Goal: Task Accomplishment & Management: Manage account settings

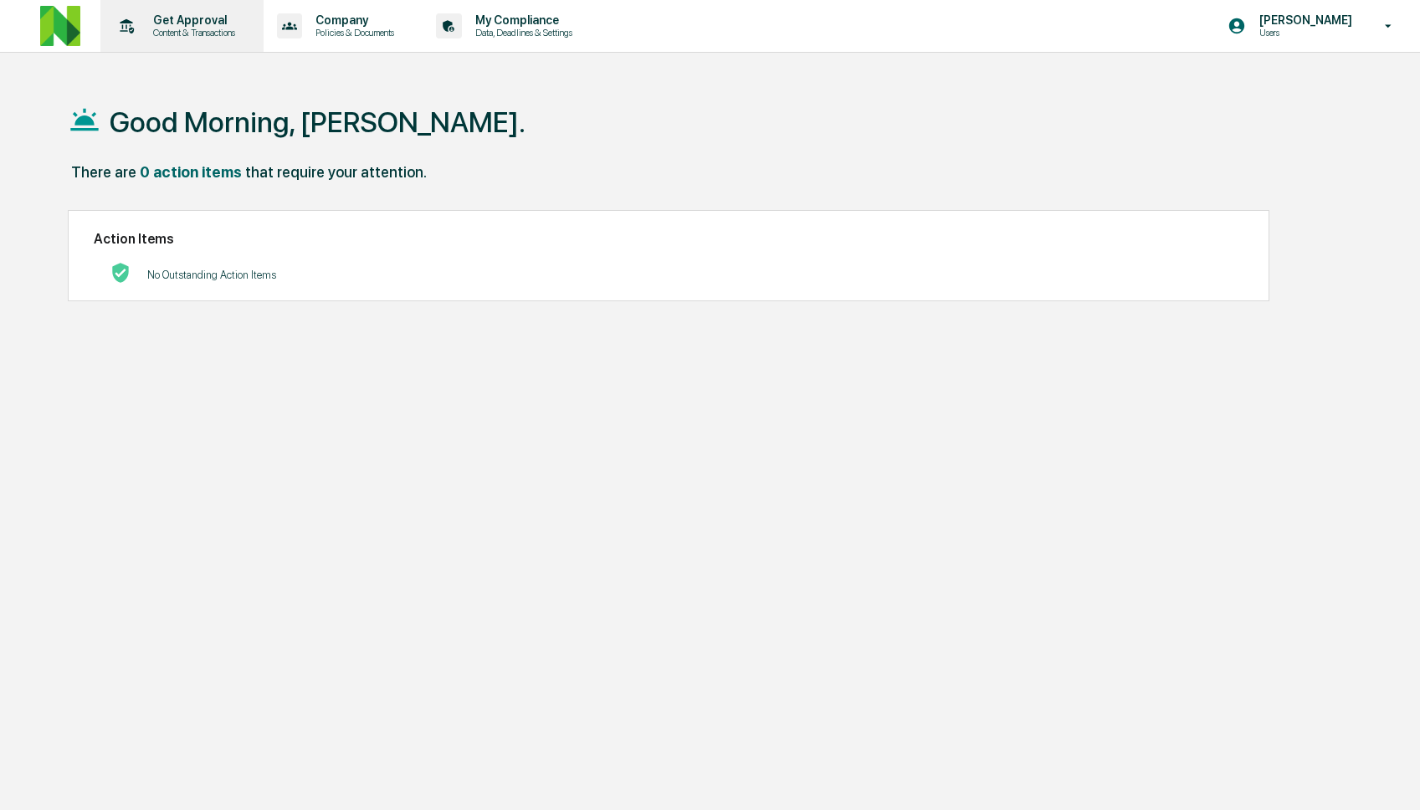
click at [146, 34] on p "Content & Transactions" at bounding box center [192, 33] width 104 height 12
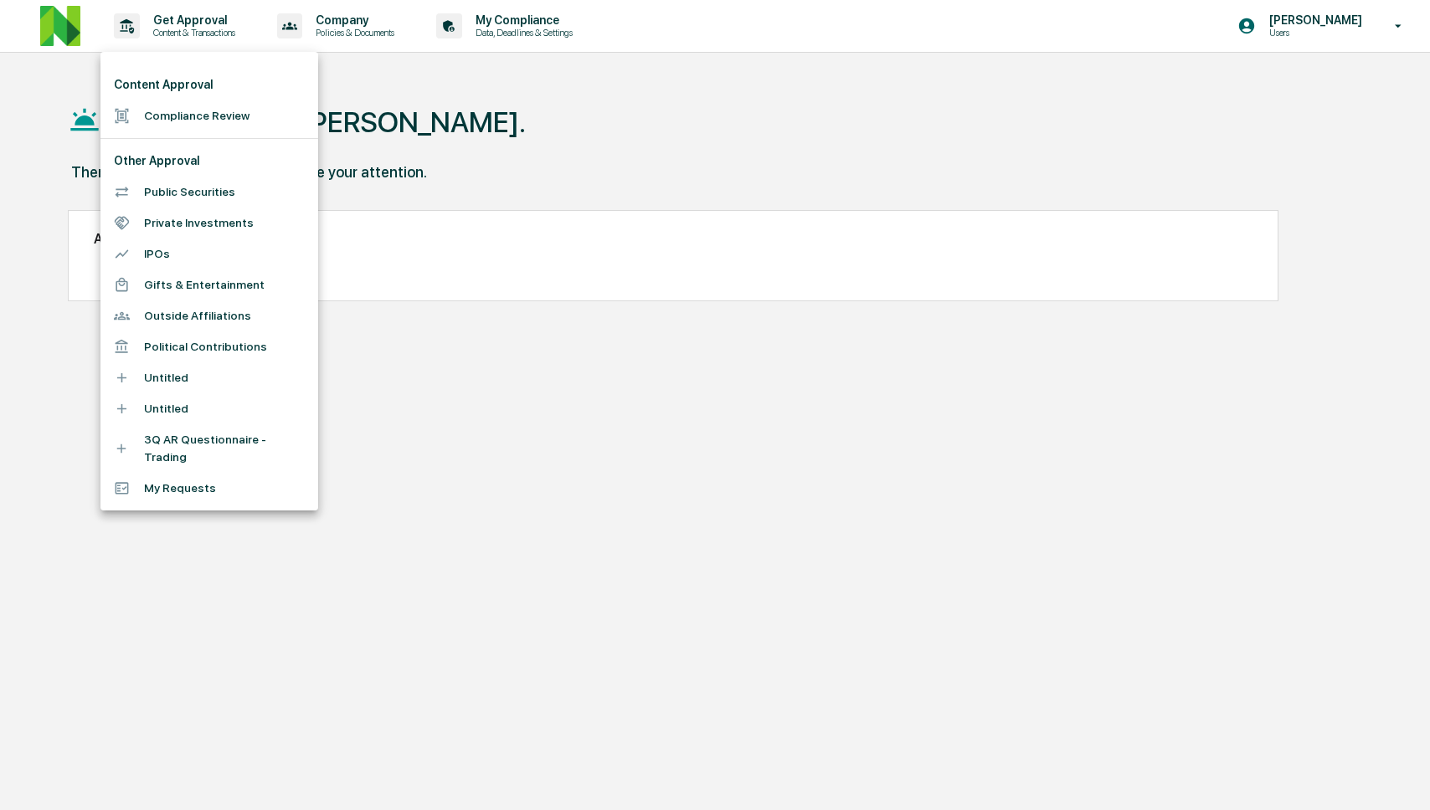
click at [182, 110] on li "Compliance Review" at bounding box center [209, 115] width 218 height 31
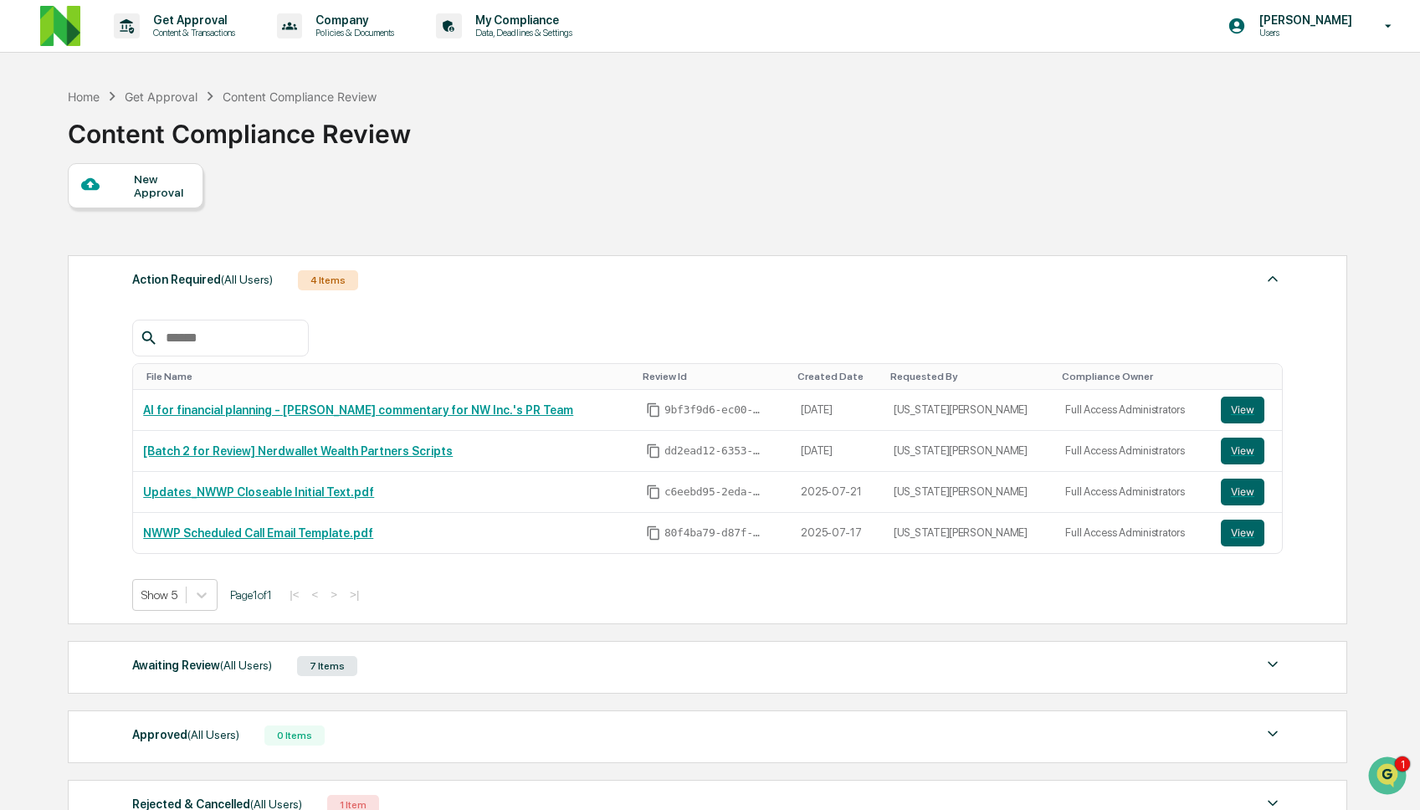
click at [228, 669] on span "(All Users)" at bounding box center [246, 665] width 52 height 13
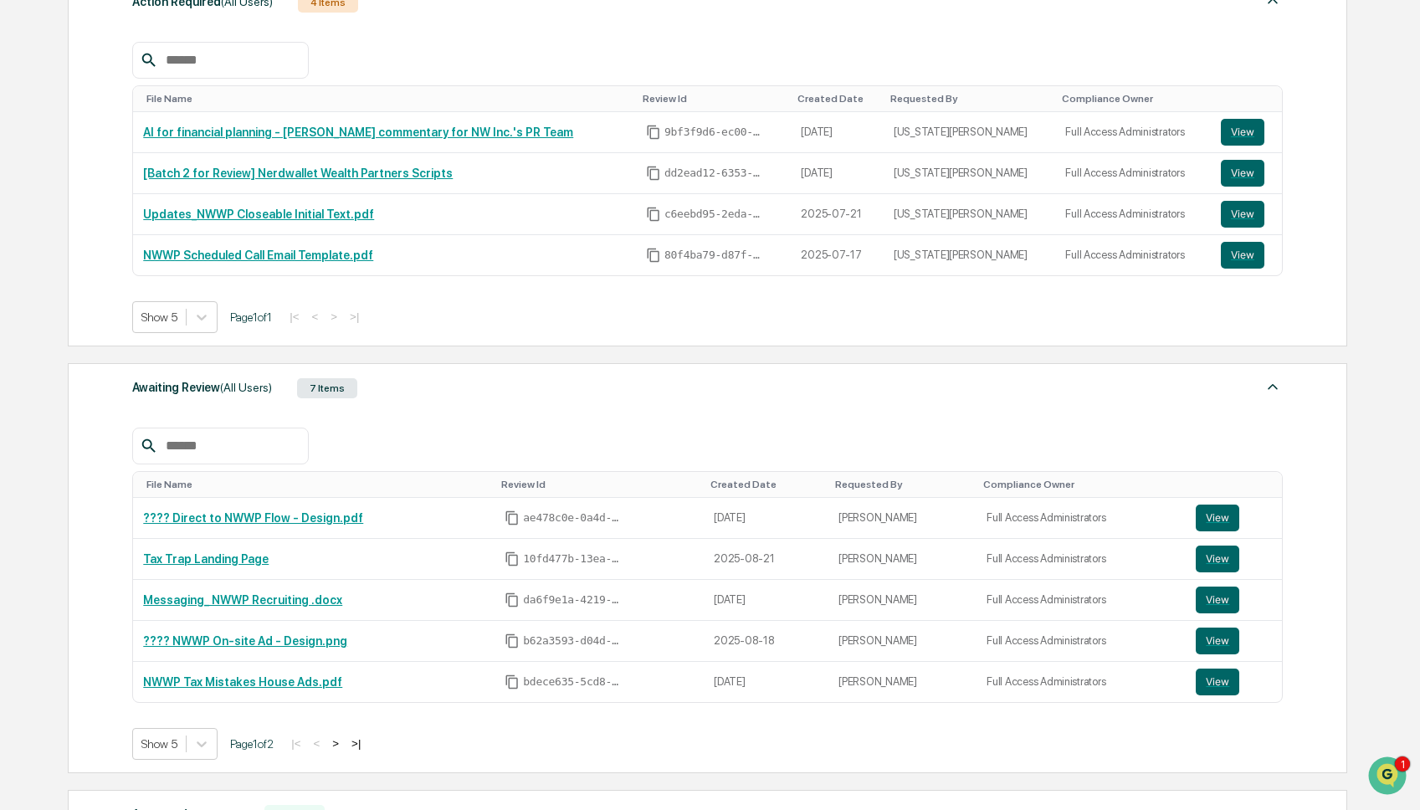
scroll to position [523, 0]
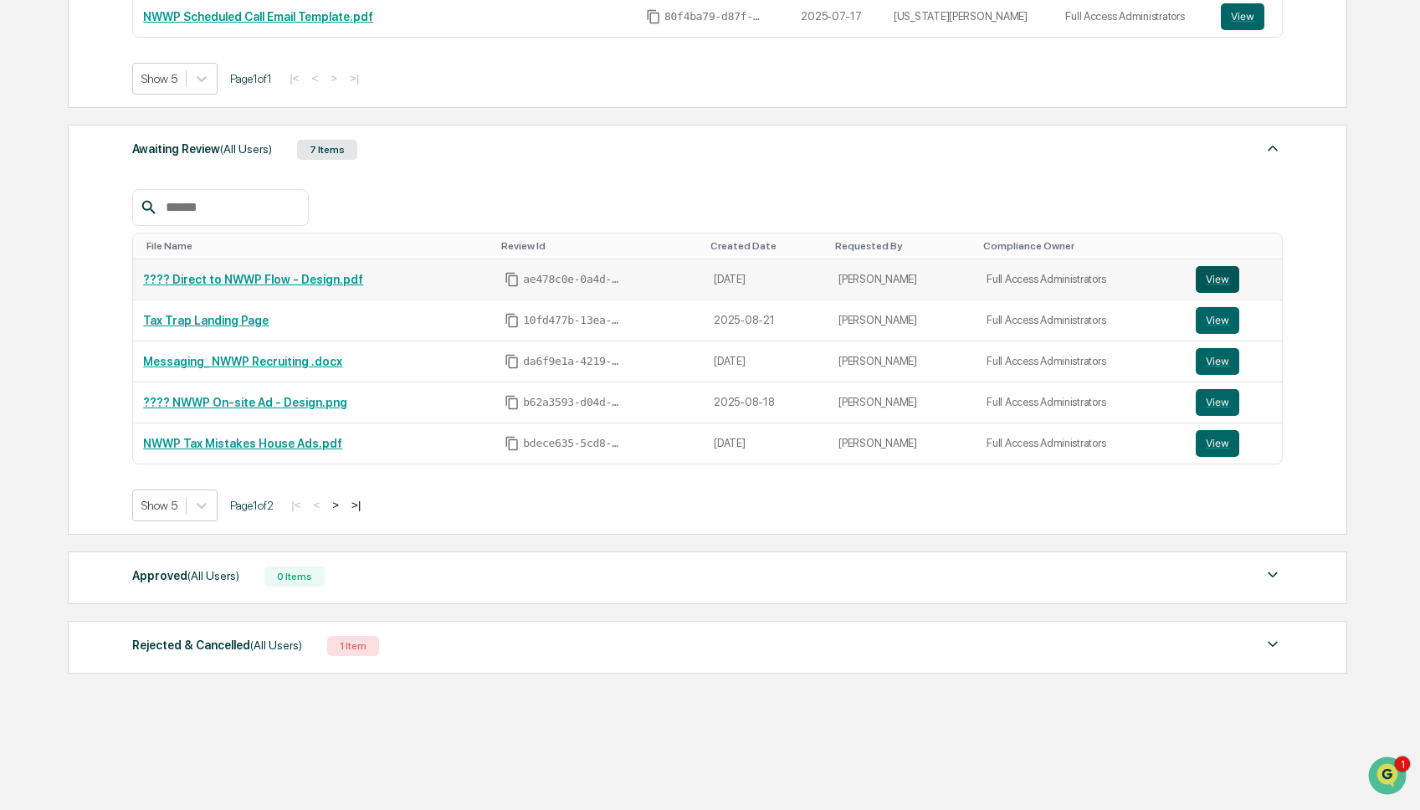
click at [1225, 280] on button "View" at bounding box center [1218, 279] width 44 height 27
click at [344, 506] on button ">" at bounding box center [335, 505] width 17 height 14
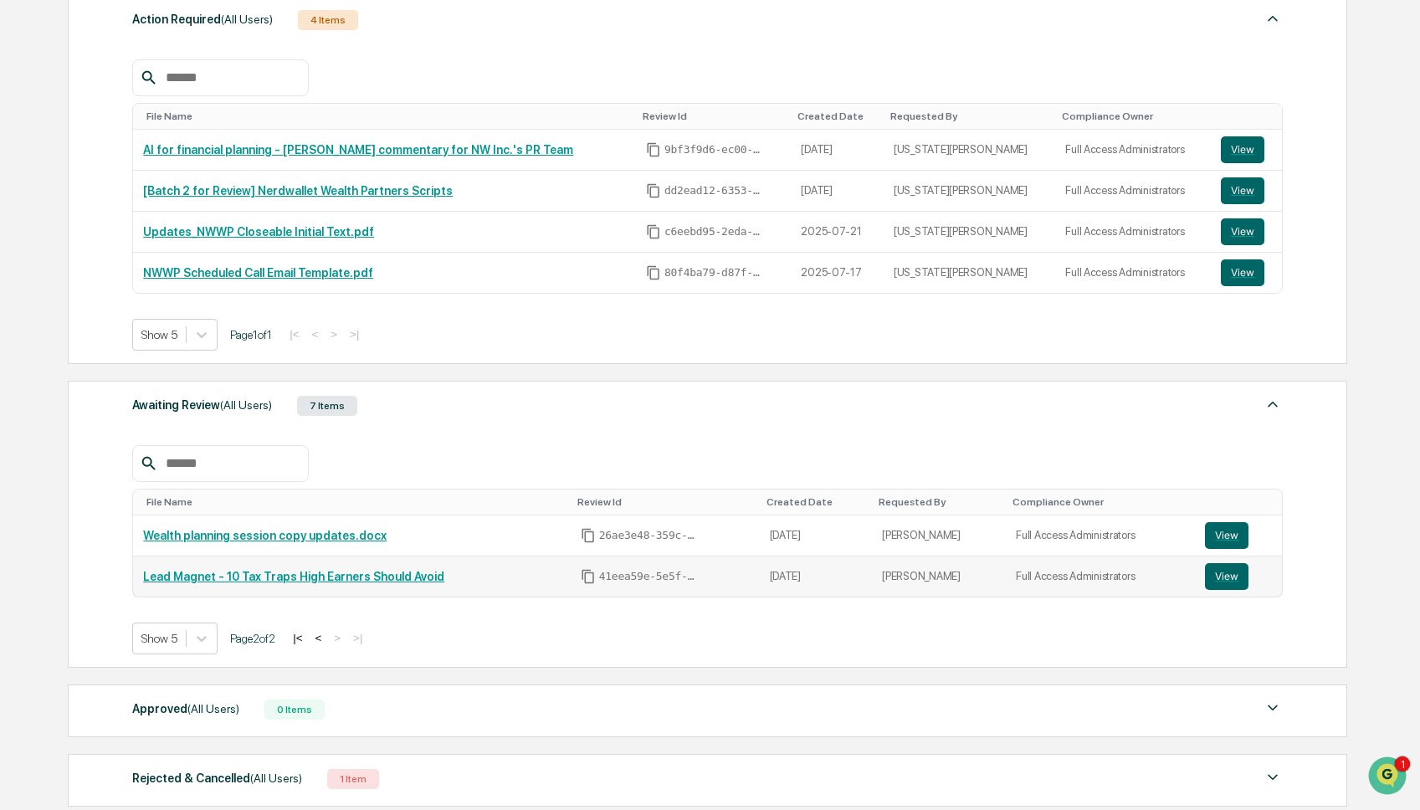
scroll to position [256, 0]
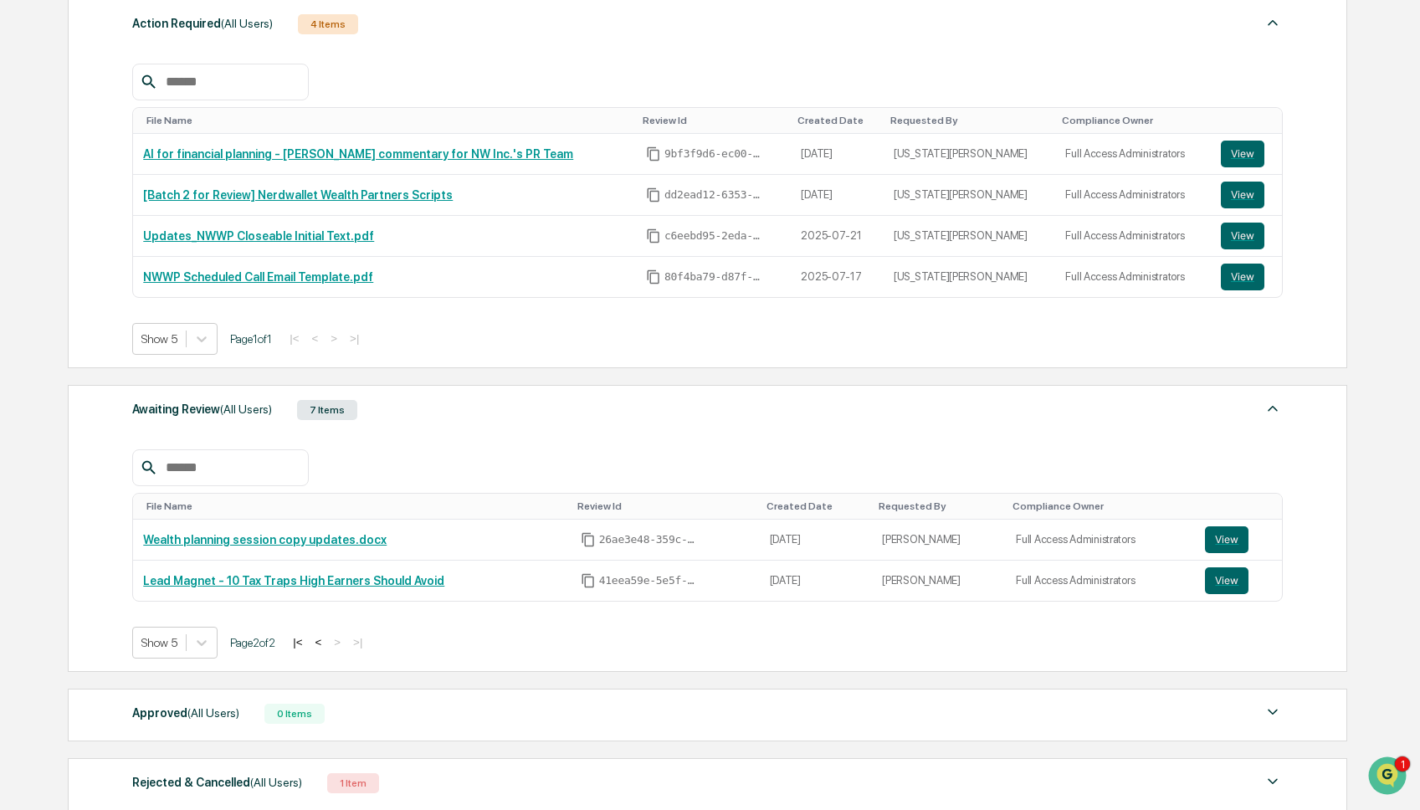
click at [327, 647] on button "<" at bounding box center [319, 642] width 17 height 14
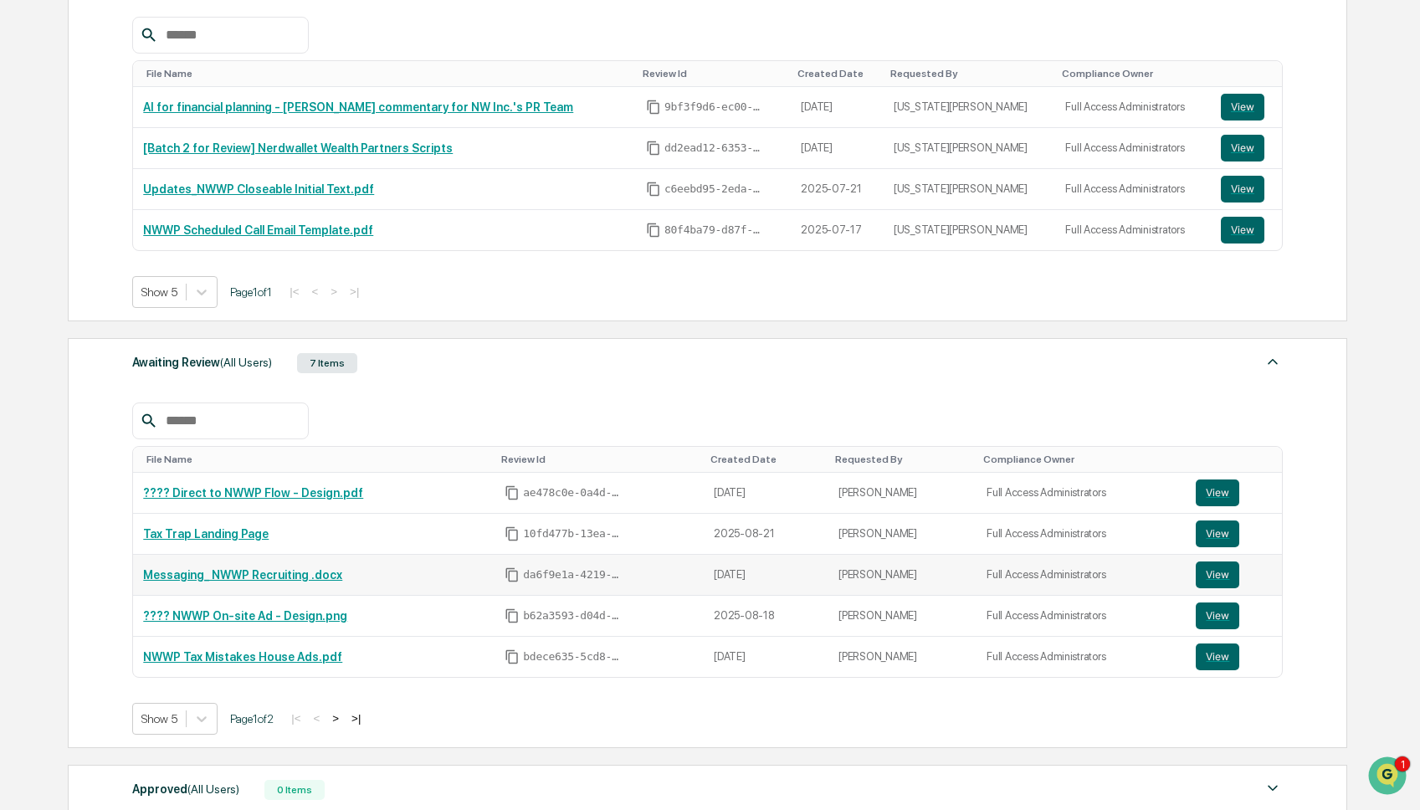
scroll to position [337, 0]
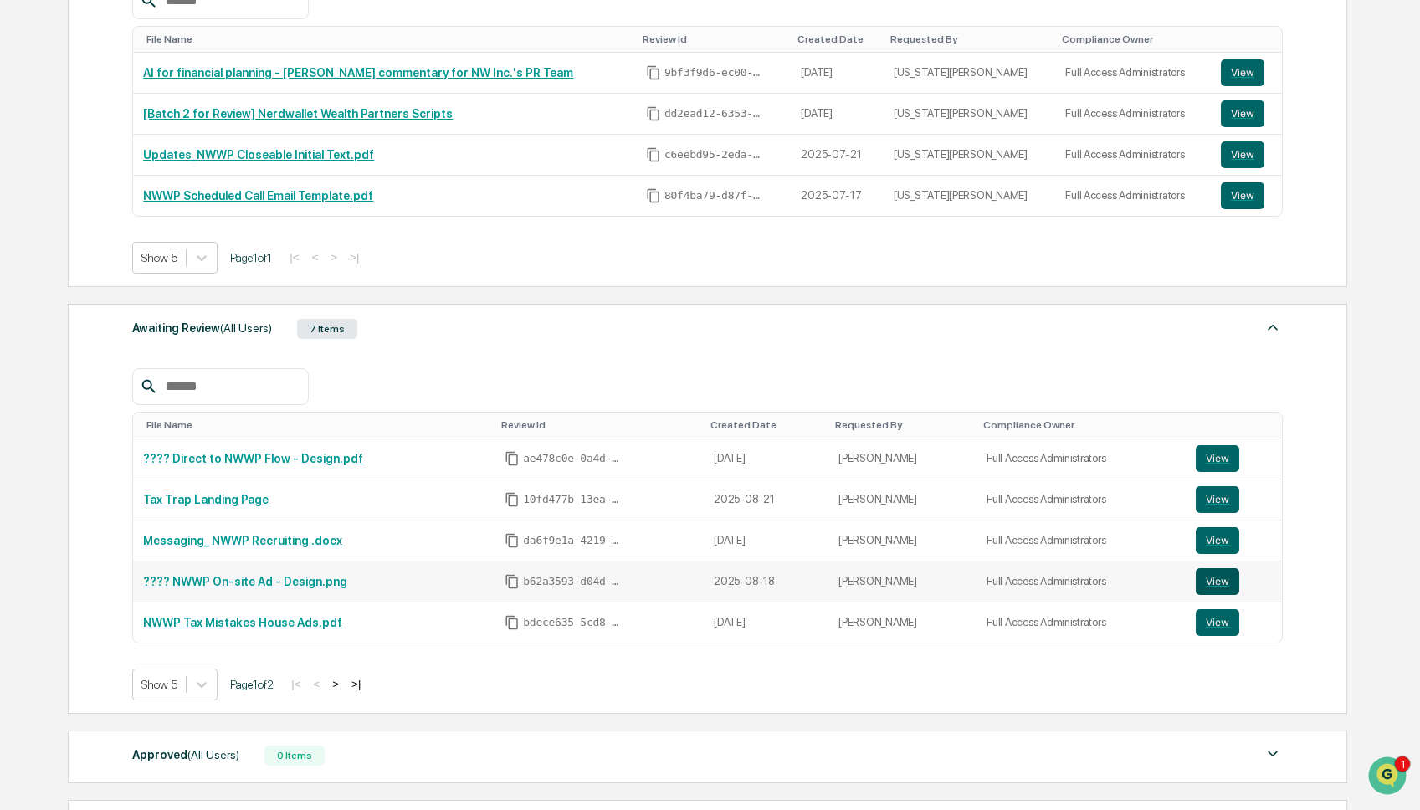
click at [1216, 582] on button "View" at bounding box center [1218, 581] width 44 height 27
click at [1213, 579] on button "View" at bounding box center [1218, 581] width 44 height 27
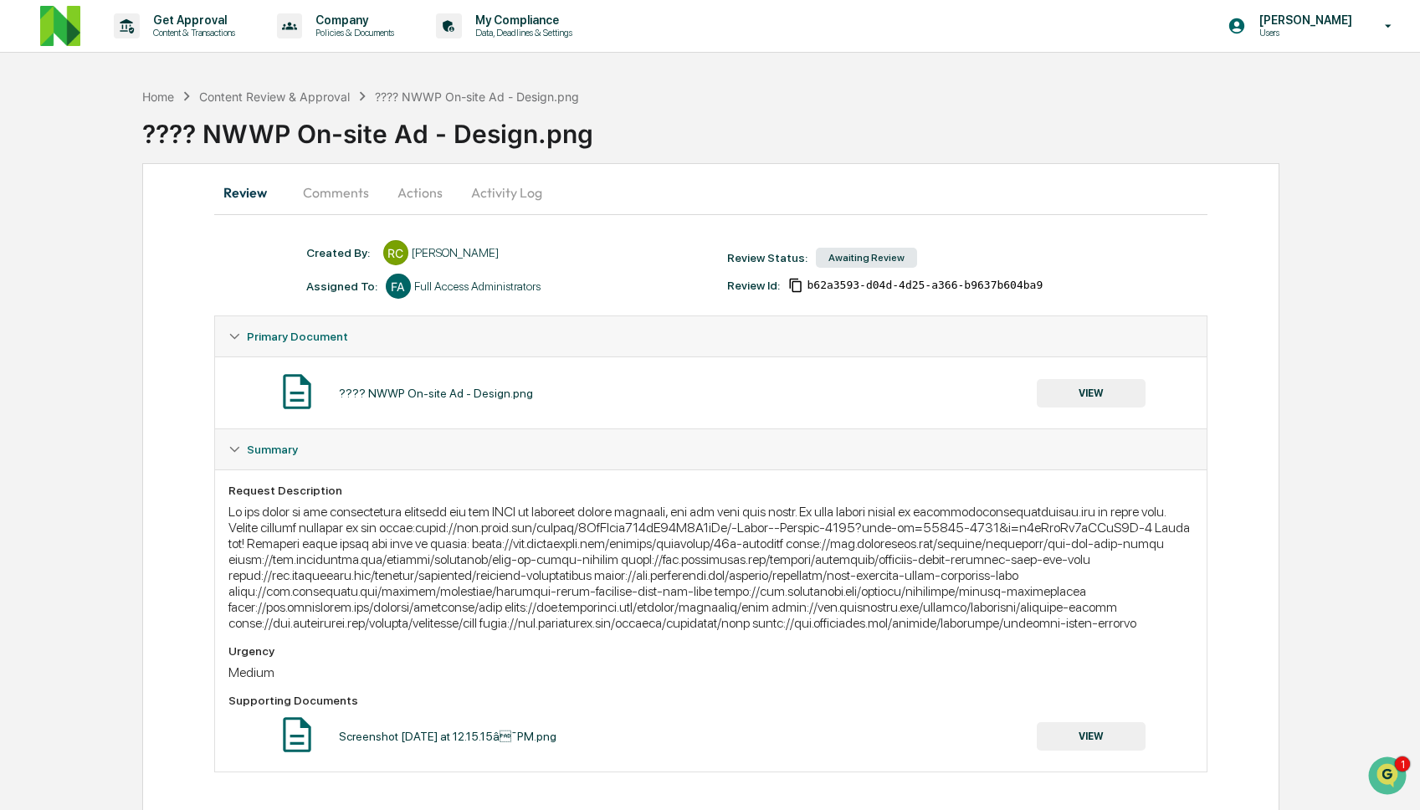
click at [1095, 749] on button "VIEW" at bounding box center [1091, 736] width 109 height 28
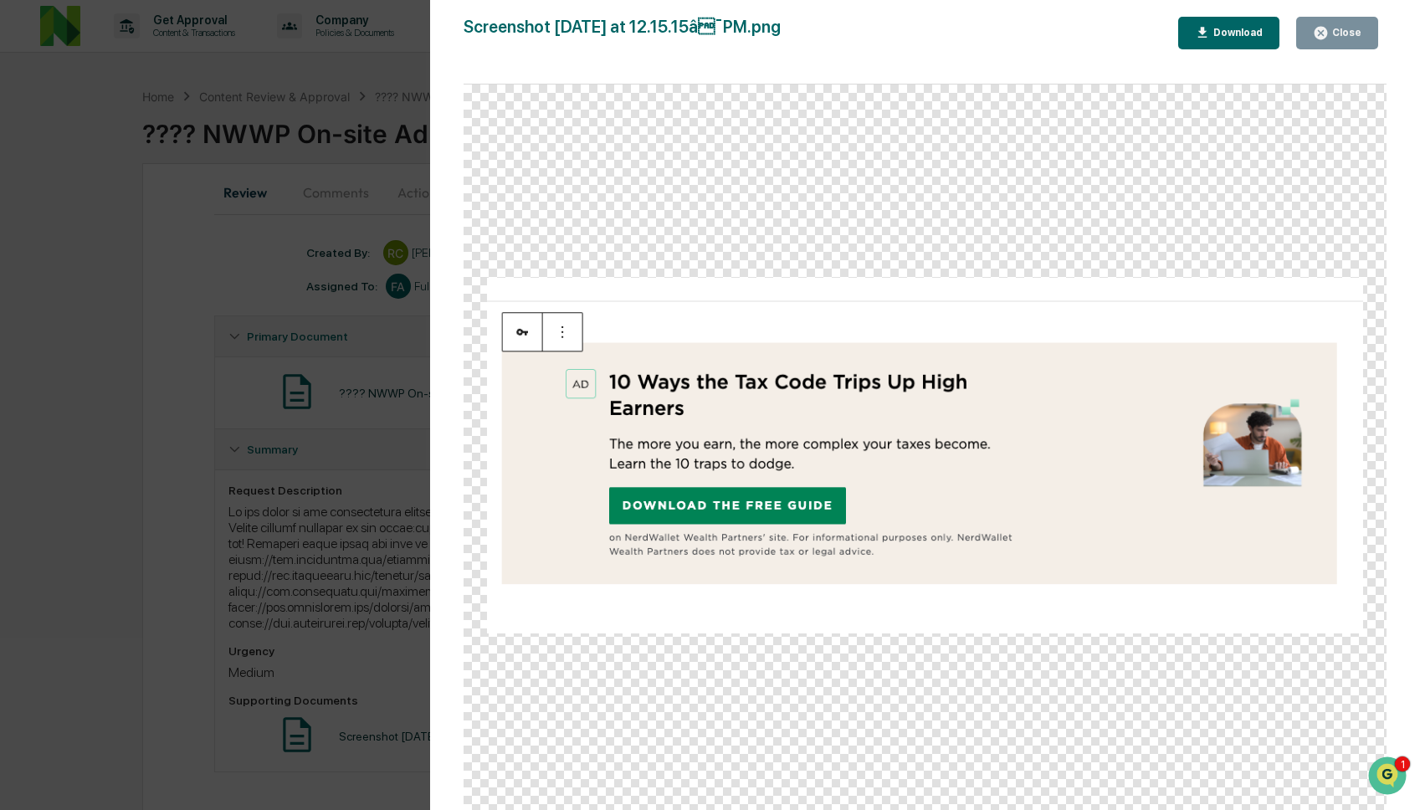
click at [136, 645] on div "Version History 08/21/2025, 05:15 PM Rachel Carlisle Screenshot 2025-08-21 at 1…" at bounding box center [710, 405] width 1420 height 810
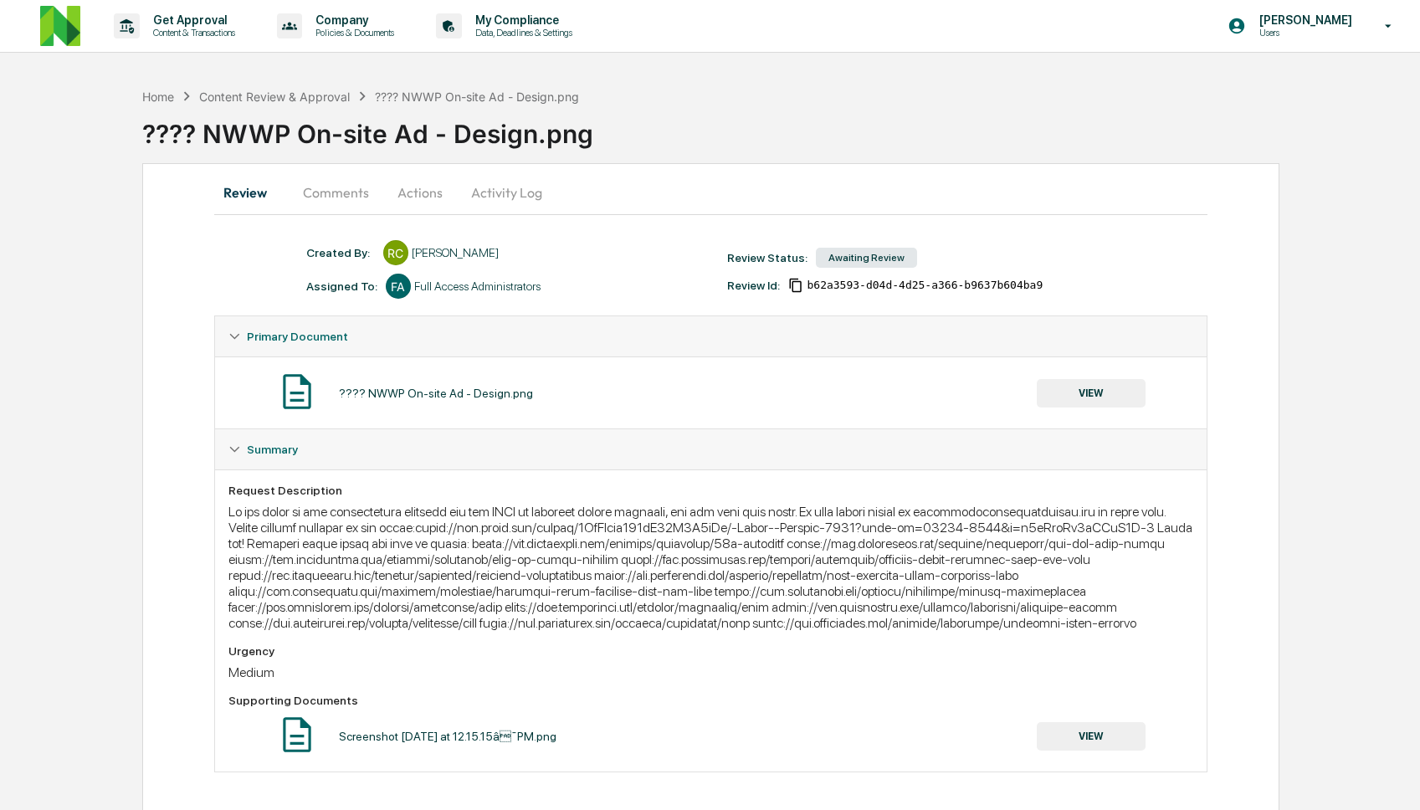
click at [342, 199] on button "Comments" at bounding box center [336, 192] width 93 height 40
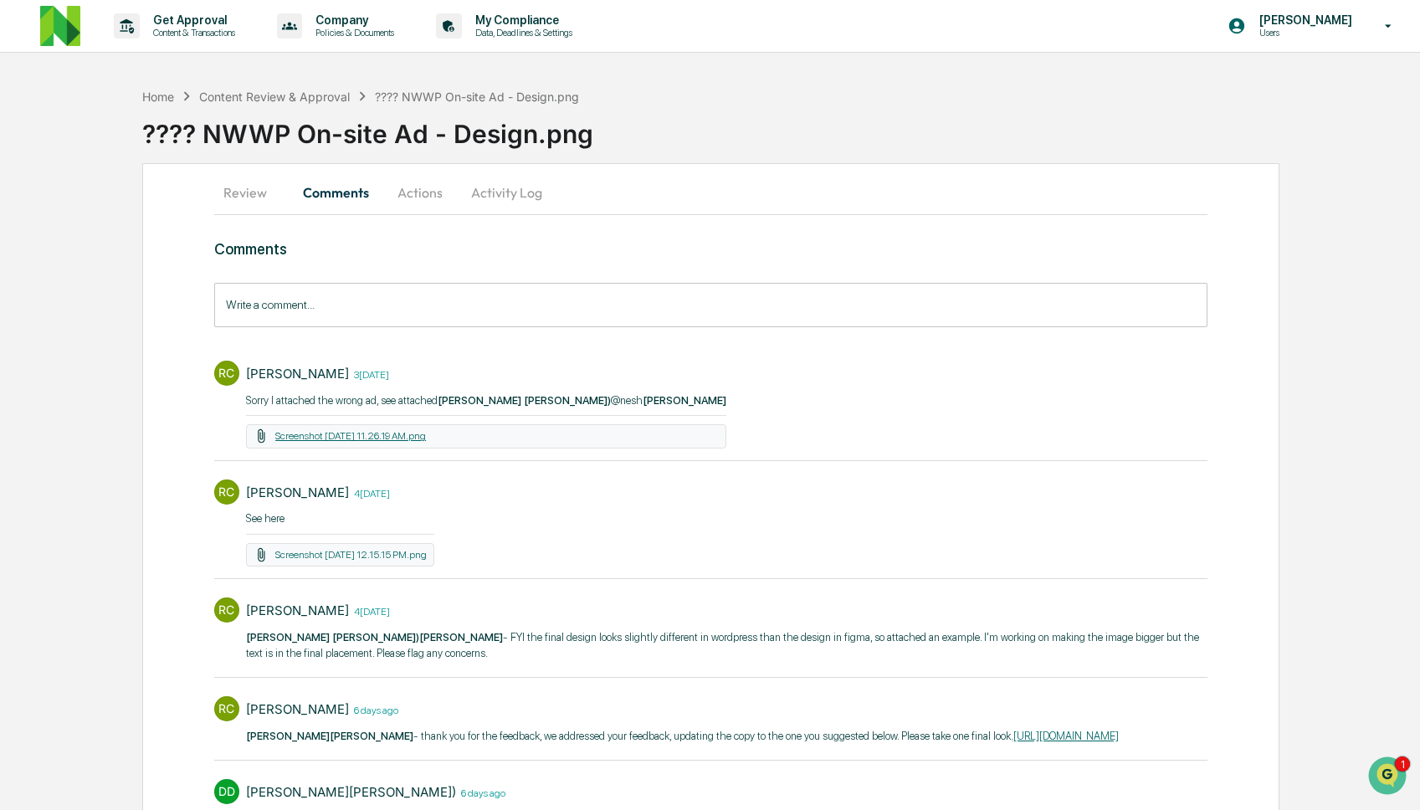
click at [344, 437] on link "Screenshot 2025-08-22 at 11.26.19 AM.png" at bounding box center [350, 436] width 151 height 12
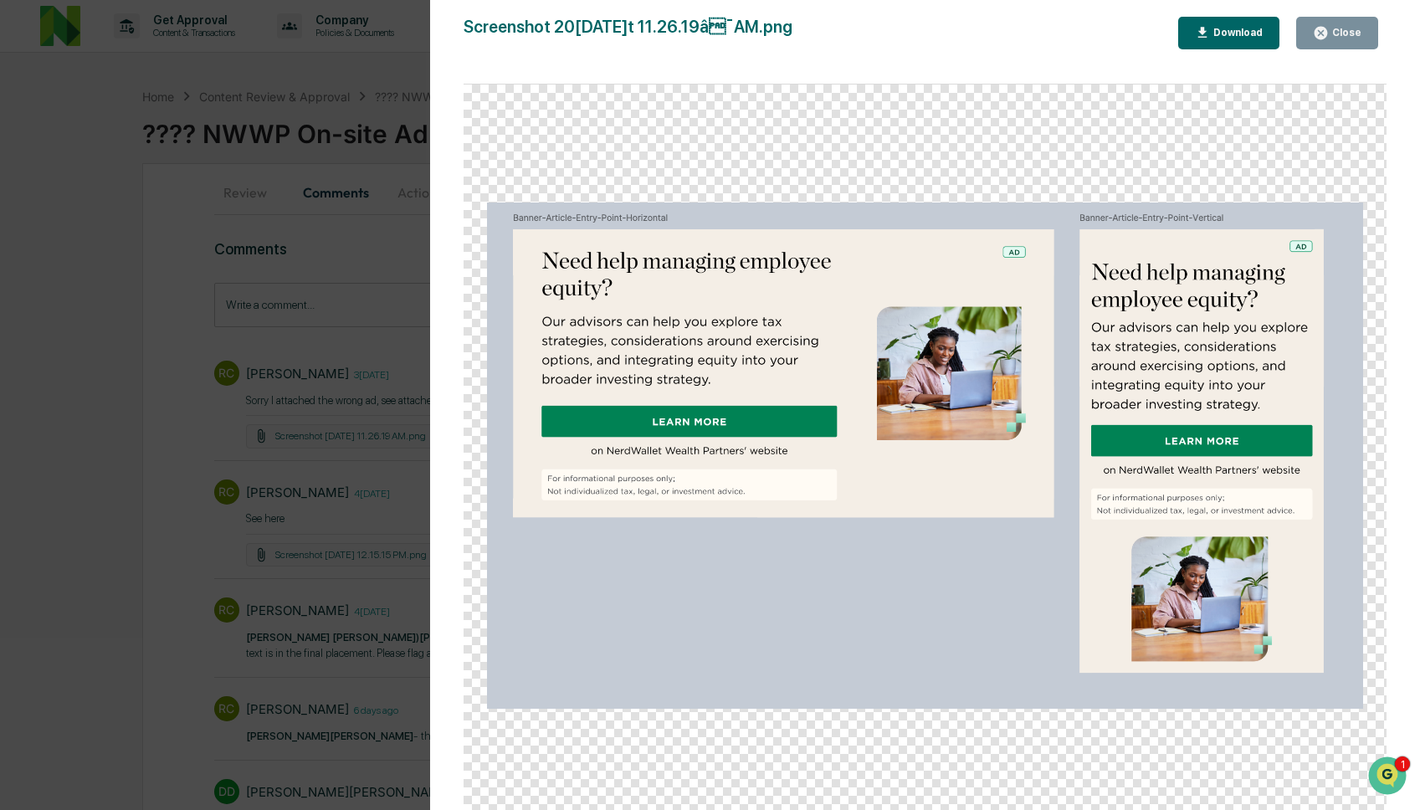
click at [110, 461] on div "Version History 08/22/2025, 04:26 PM Rachel Carlisle Screenshot 2025-08-22 at 1…" at bounding box center [710, 405] width 1420 height 810
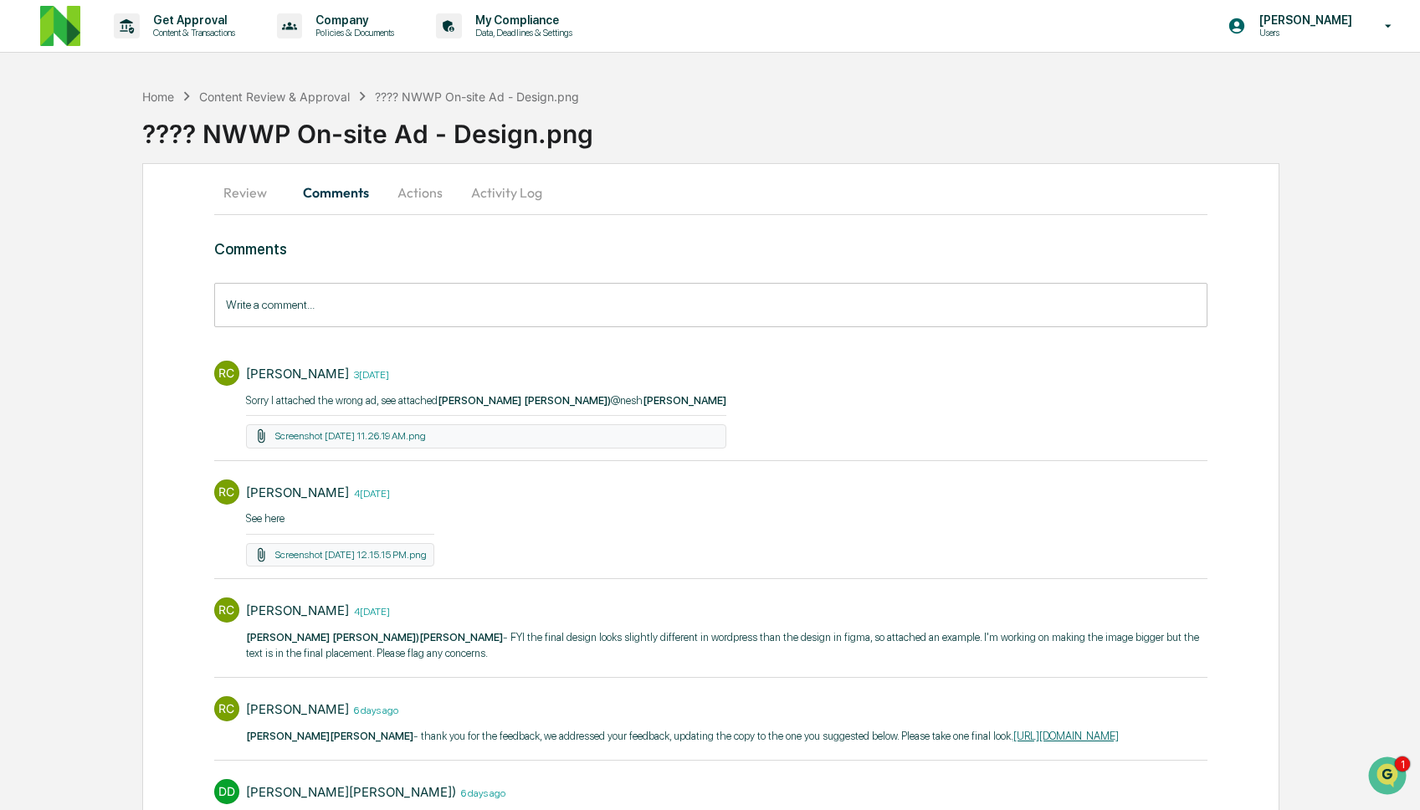
click at [1014, 742] on link "https://www.figma.com/design/4WlCGede307jP90Y1D7bLu/-Match--Handoff-2025?node-i…" at bounding box center [1066, 736] width 105 height 13
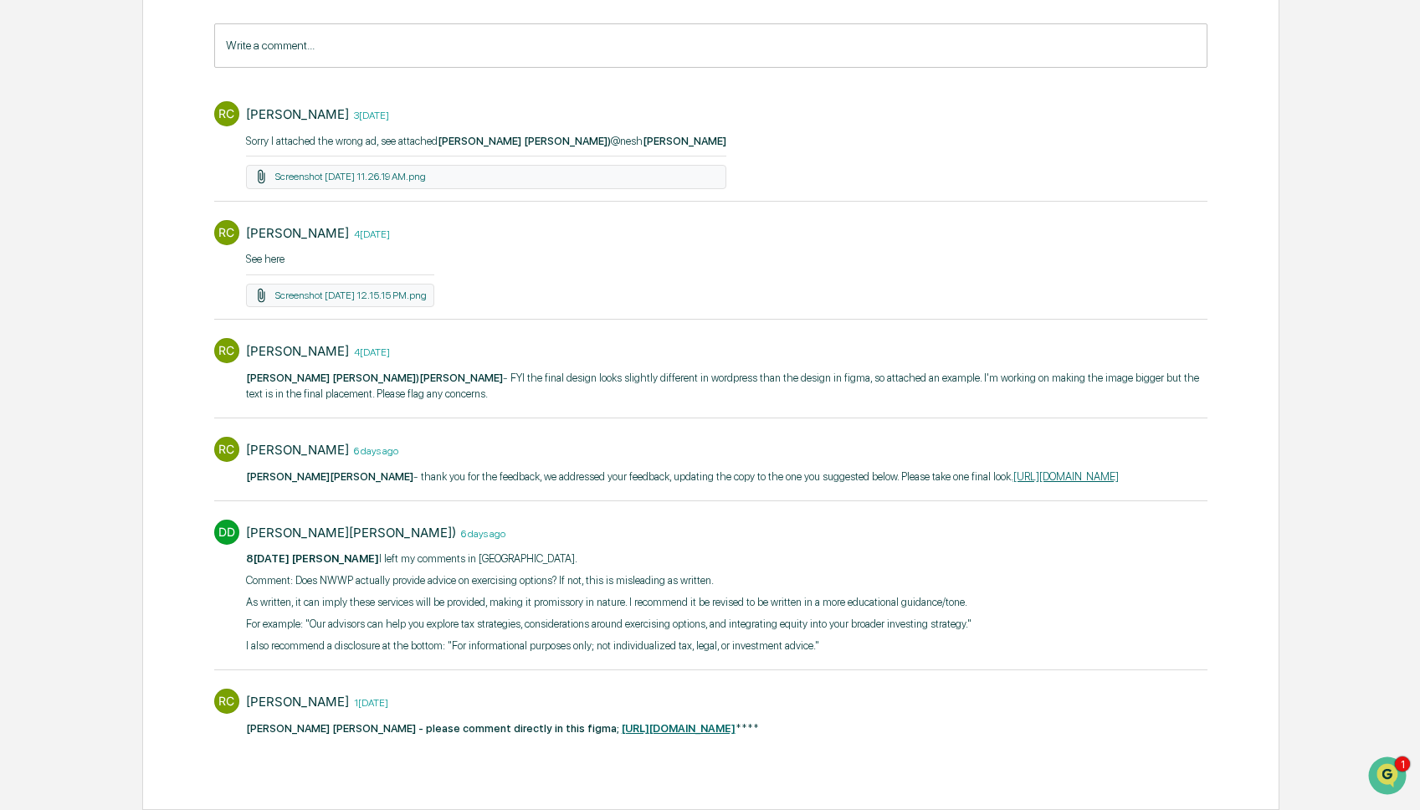
scroll to position [289, 0]
drag, startPoint x: 902, startPoint y: 635, endPoint x: 476, endPoint y: 634, distance: 426.1
click at [476, 638] on p "I also recommend a disclosure at the bottom: "For informational purposes only; …" at bounding box center [609, 646] width 726 height 17
copy p ""For informational purposes only; not individualized tax, legal, or investment …"
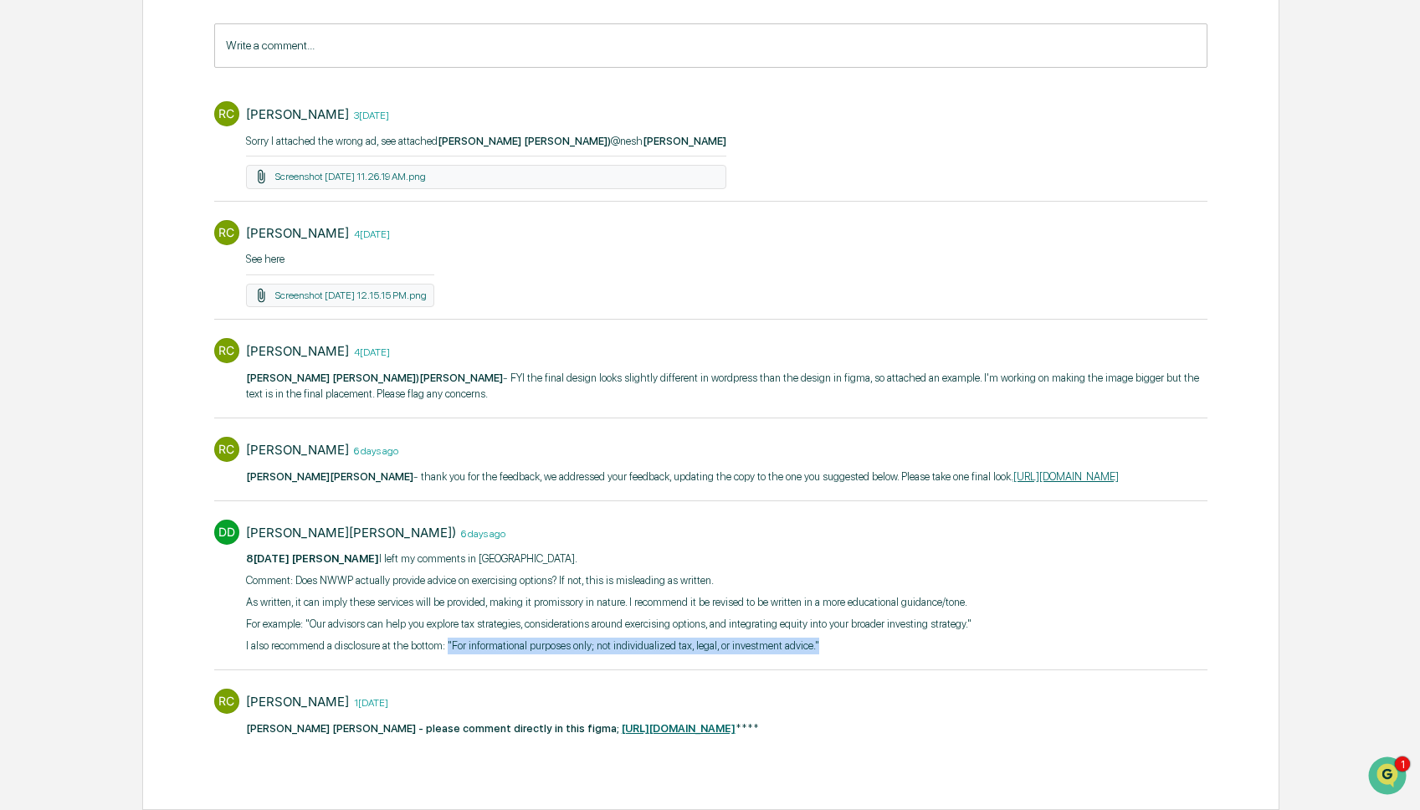
click at [701, 722] on strong "https://www.figma.com/design/4WlCGede307jP90Y1D7bLu/-Match--Handoff-2025?node-i…" at bounding box center [679, 728] width 114 height 13
